Goal: Information Seeking & Learning: Learn about a topic

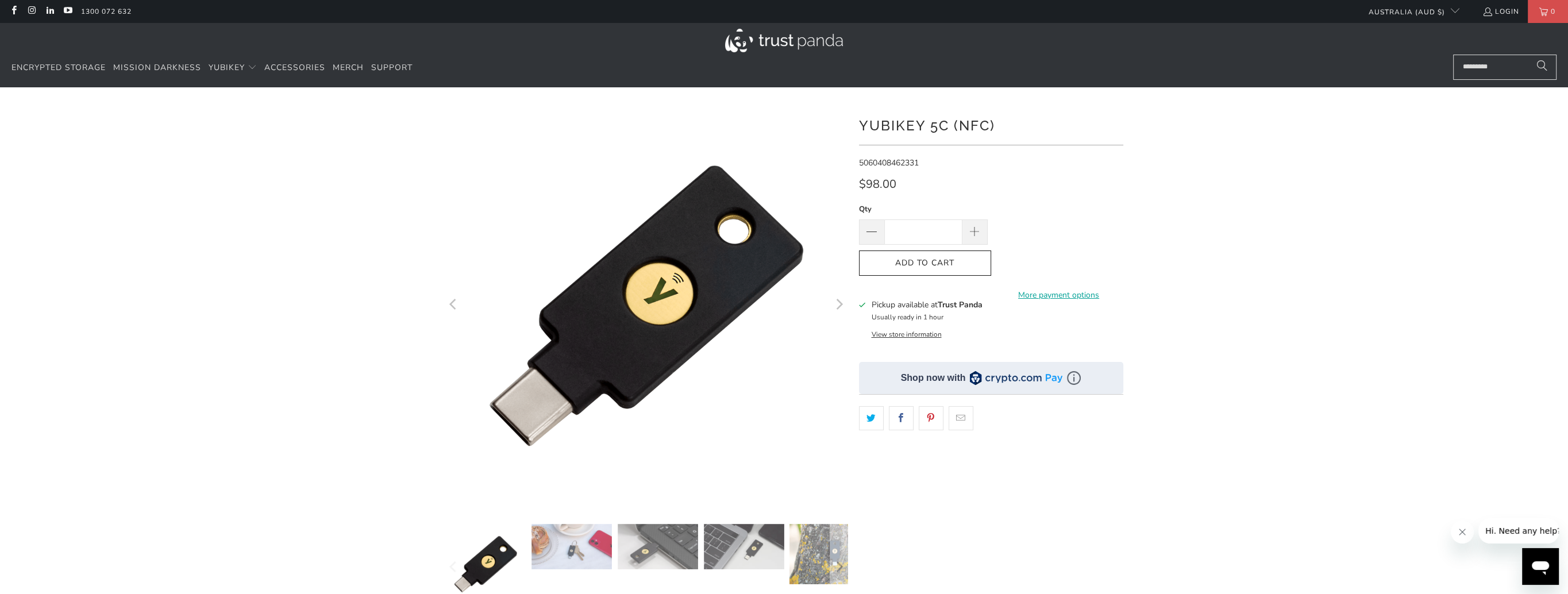
click at [905, 333] on button "View store information" at bounding box center [906, 334] width 70 height 9
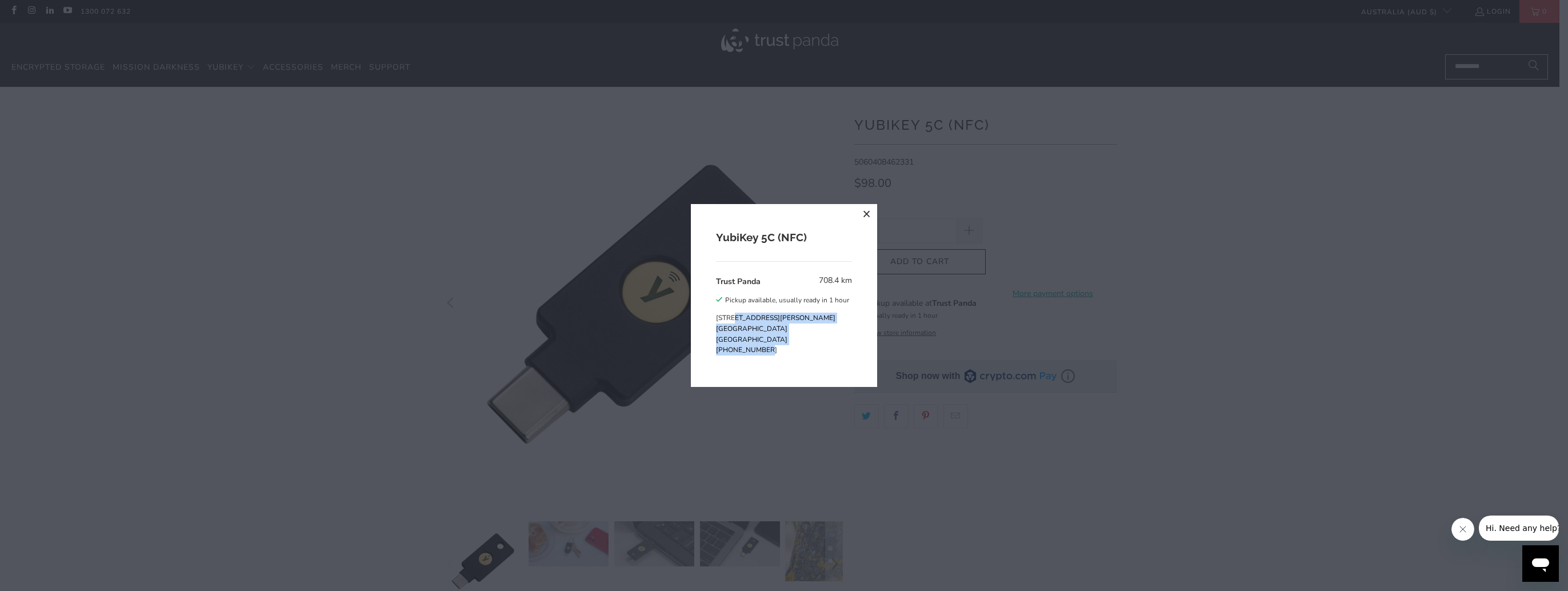
drag, startPoint x: 734, startPoint y: 321, endPoint x: 800, endPoint y: 346, distance: 70.6
click at [800, 346] on address "[STREET_ADDRESS][PERSON_NAME] [PHONE_NUMBER]" at bounding box center [782, 334] width 133 height 43
drag, startPoint x: 800, startPoint y: 346, endPoint x: 866, endPoint y: 211, distance: 150.3
click at [866, 211] on button "close" at bounding box center [867, 214] width 21 height 21
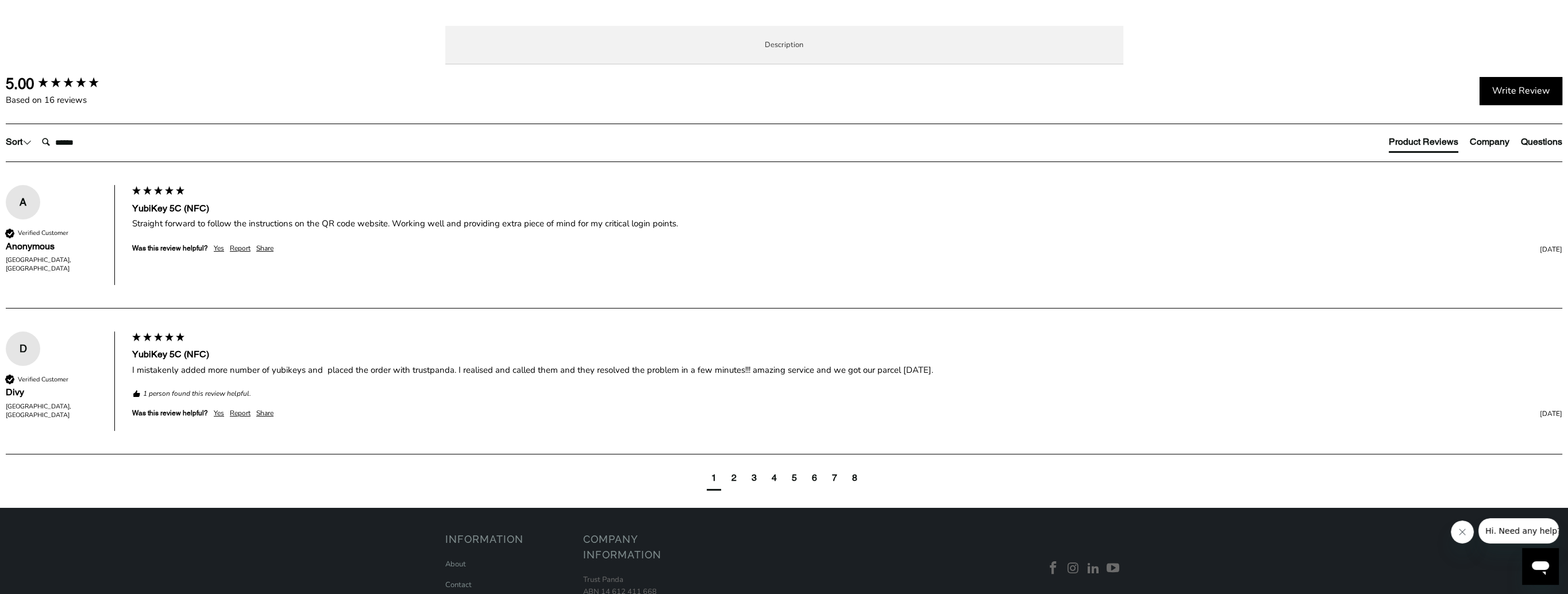
scroll to position [612, 0]
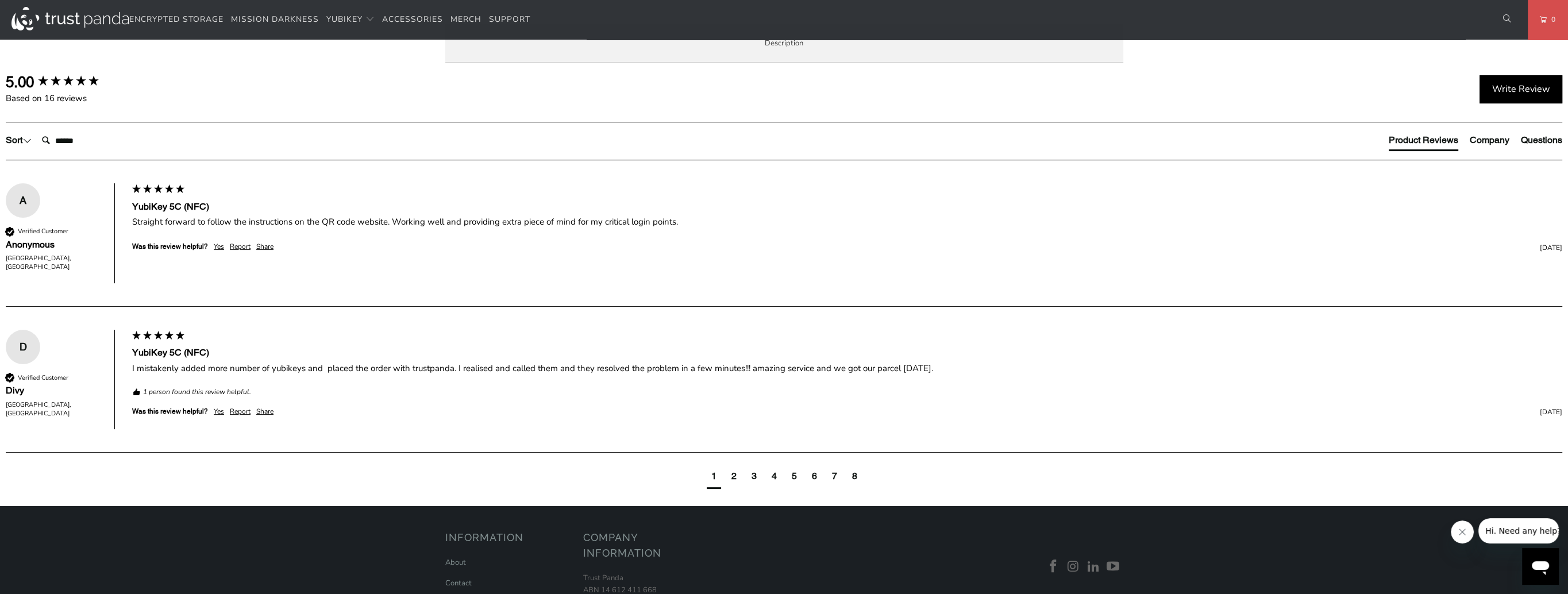
click at [0, 0] on span "Specifications" at bounding box center [0, 0] width 0 height 0
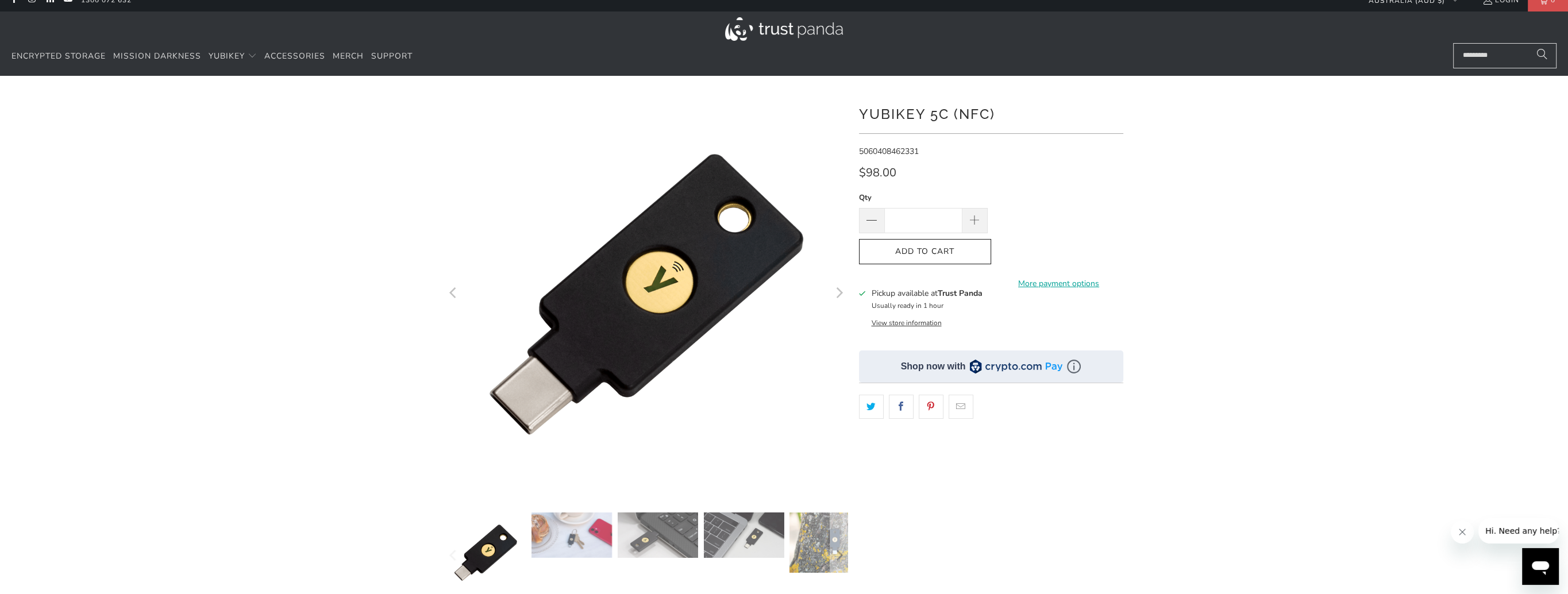
scroll to position [0, 0]
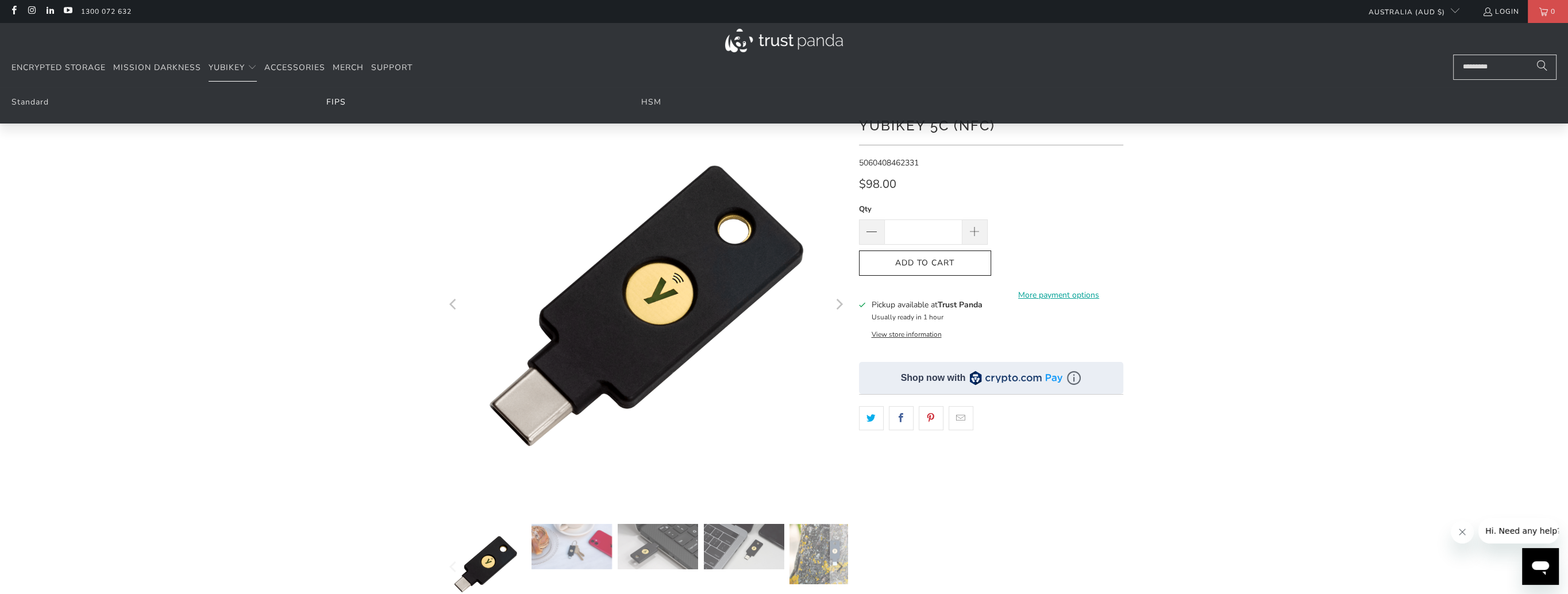
click at [335, 100] on link "FIPS" at bounding box center [336, 102] width 20 height 11
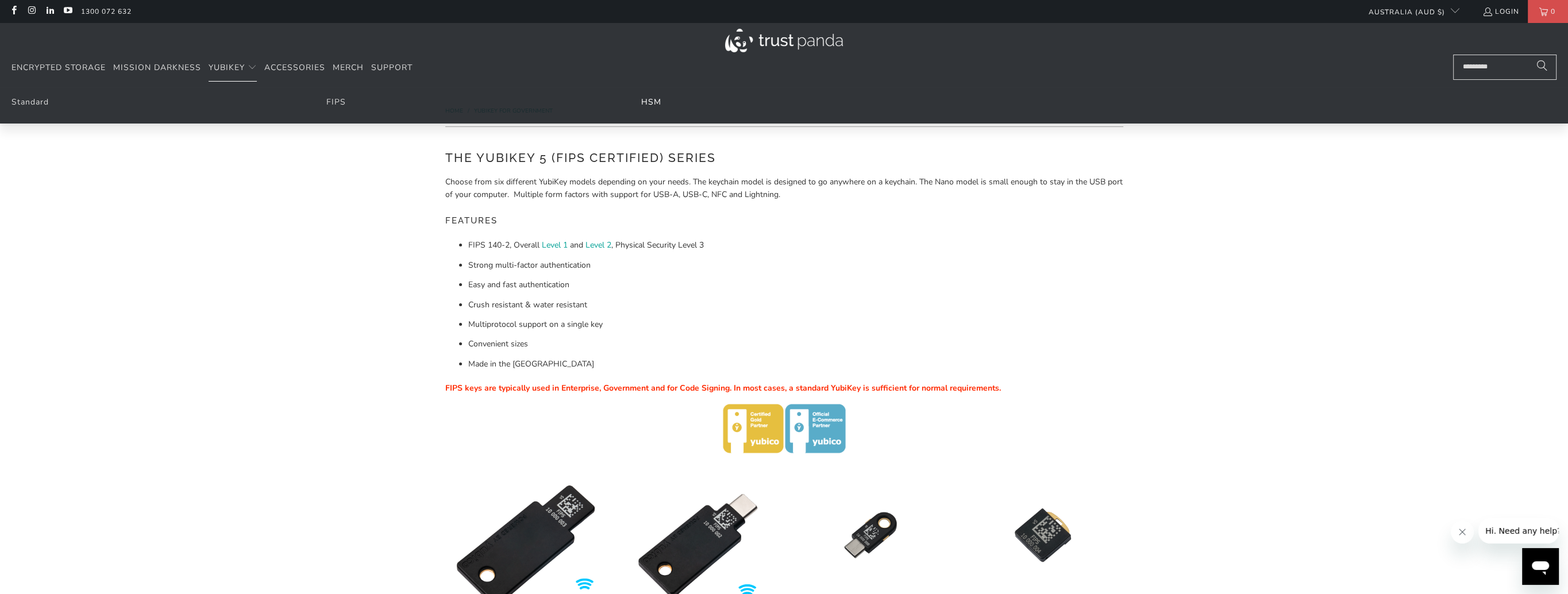
click at [655, 100] on link "HSM" at bounding box center [651, 102] width 20 height 11
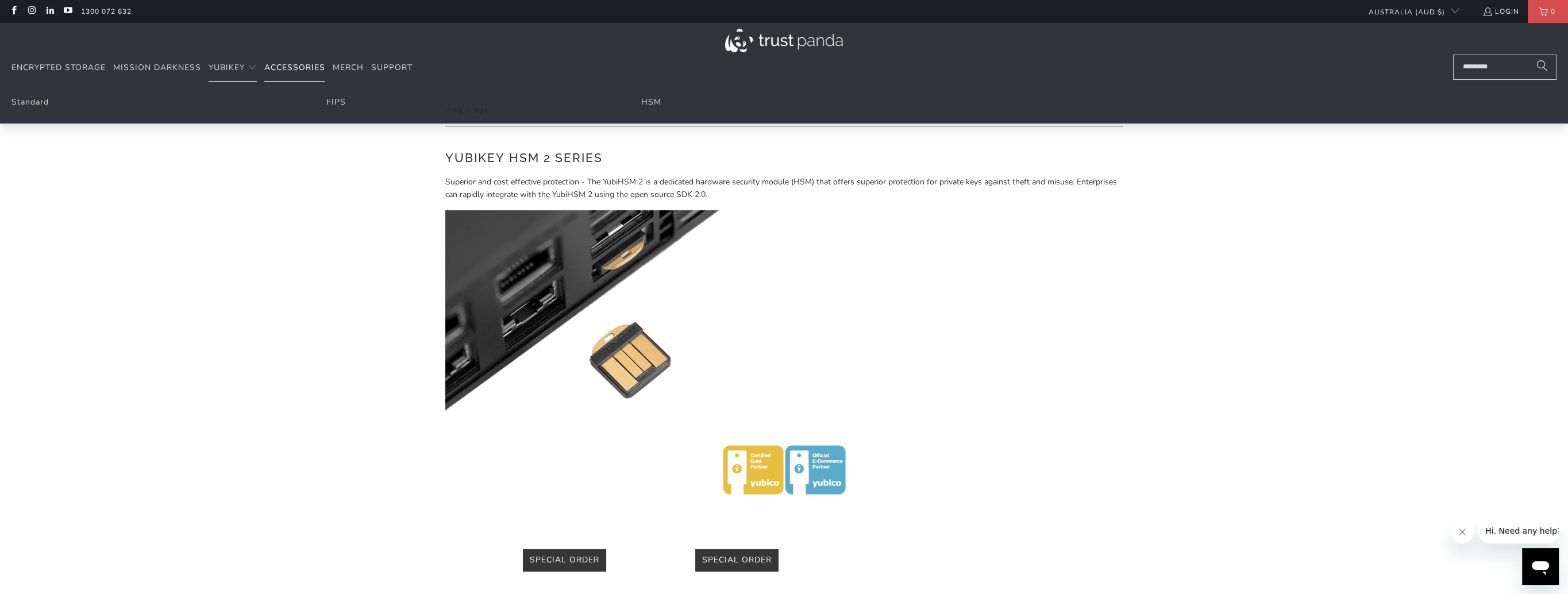
click at [310, 67] on span "Accessories" at bounding box center [295, 67] width 61 height 11
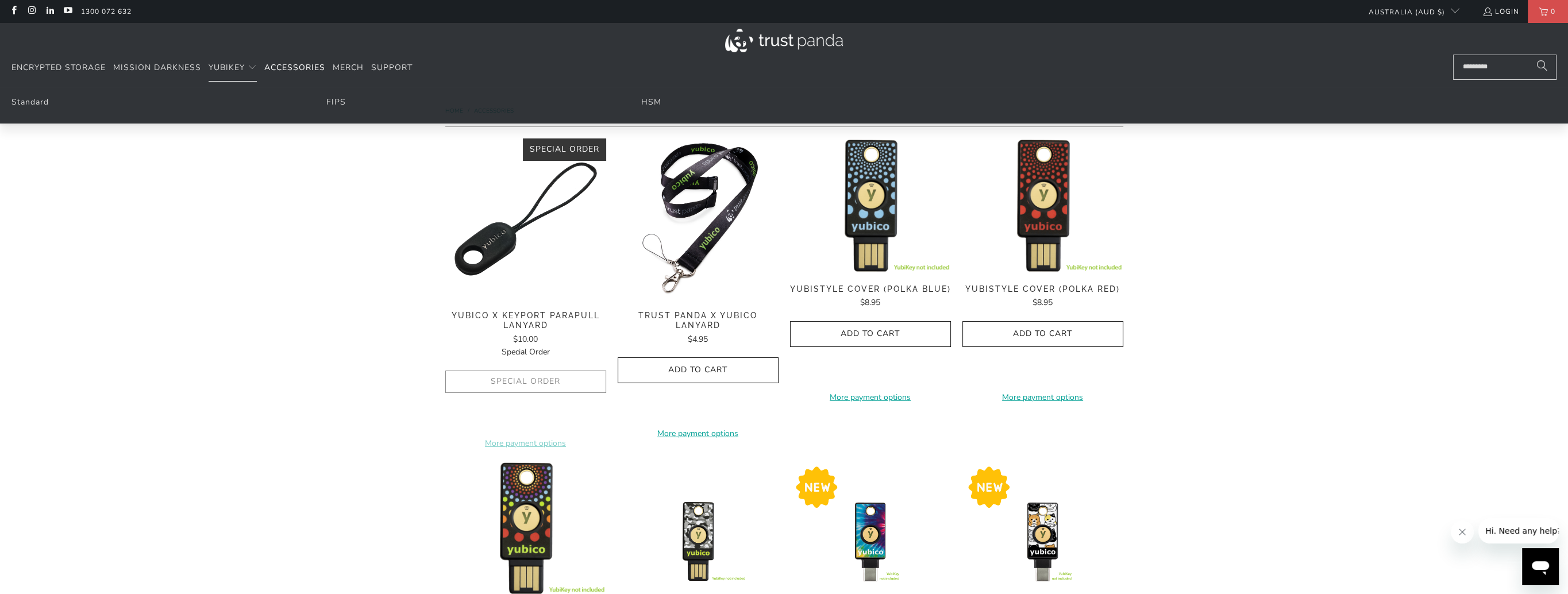
click at [50, 103] on li "Standard" at bounding box center [155, 102] width 286 height 13
click at [41, 100] on link "Standard" at bounding box center [30, 102] width 37 height 11
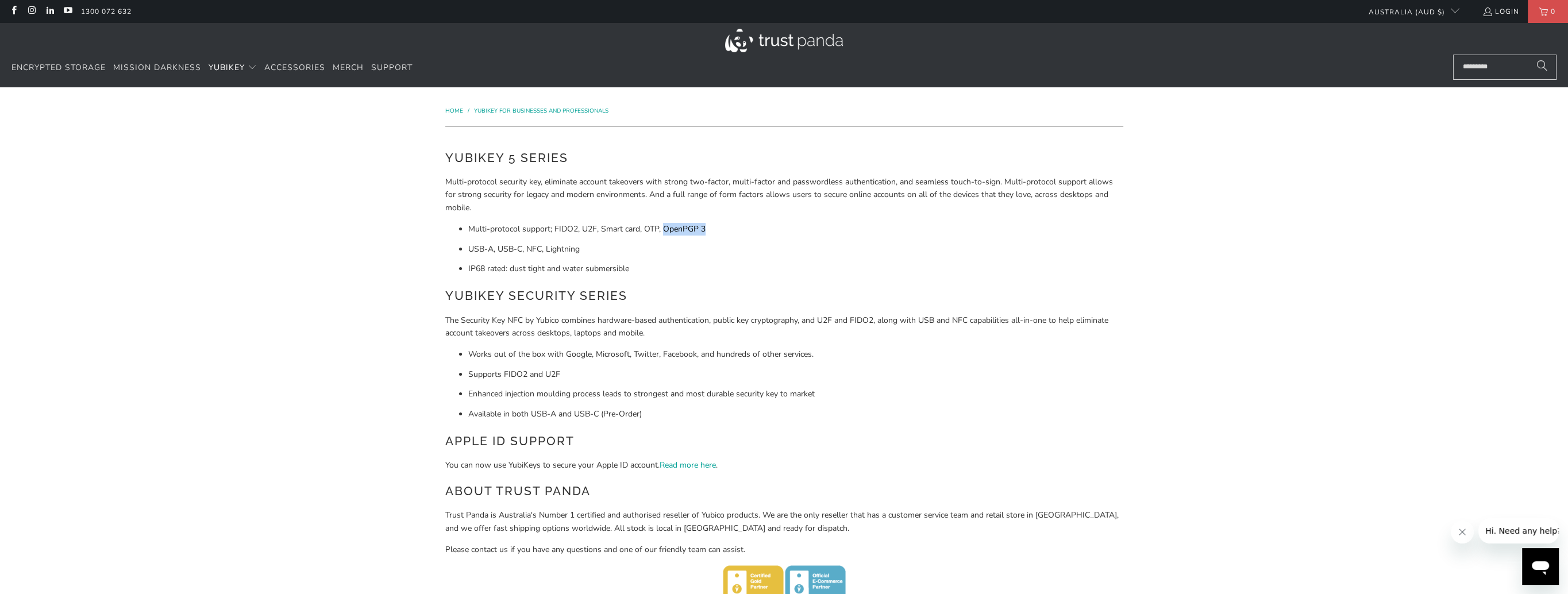
drag, startPoint x: 663, startPoint y: 227, endPoint x: 709, endPoint y: 230, distance: 46.1
click at [709, 230] on li "Multi-protocol support; FIDO2, U2F, Smart card, OTP, OpenPGP 3" at bounding box center [796, 229] width 655 height 13
copy li "OpenPGP 3"
